Goal: Navigation & Orientation: Find specific page/section

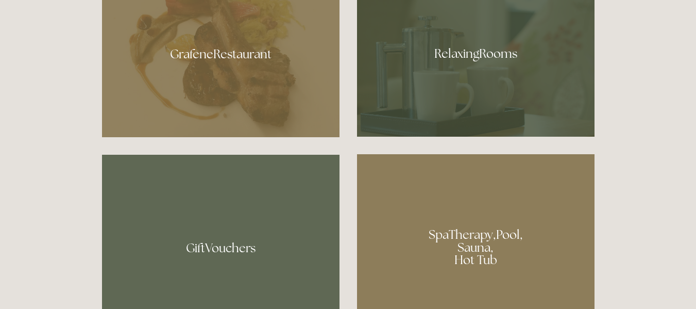
scroll to position [618, 0]
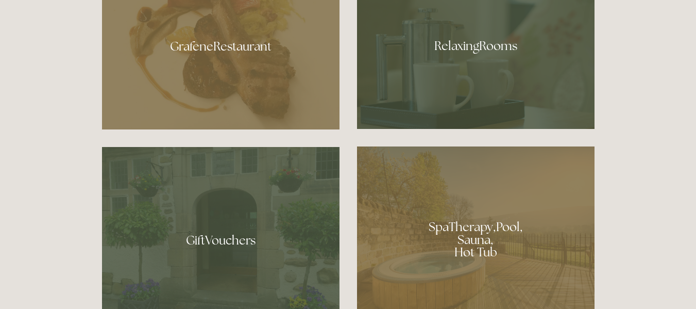
click at [495, 235] on div at bounding box center [476, 235] width 238 height 179
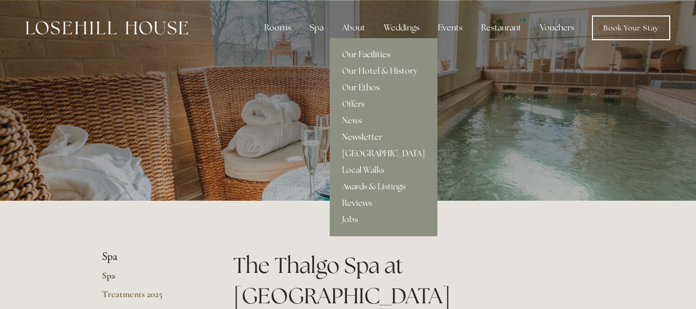
click at [377, 55] on link "Our Facilities" at bounding box center [384, 54] width 108 height 16
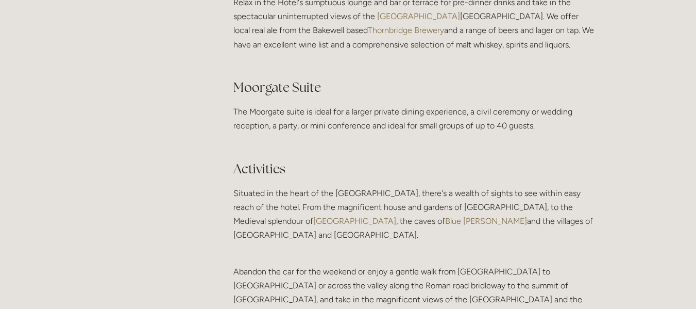
scroll to position [2113, 0]
